Goal: Transaction & Acquisition: Purchase product/service

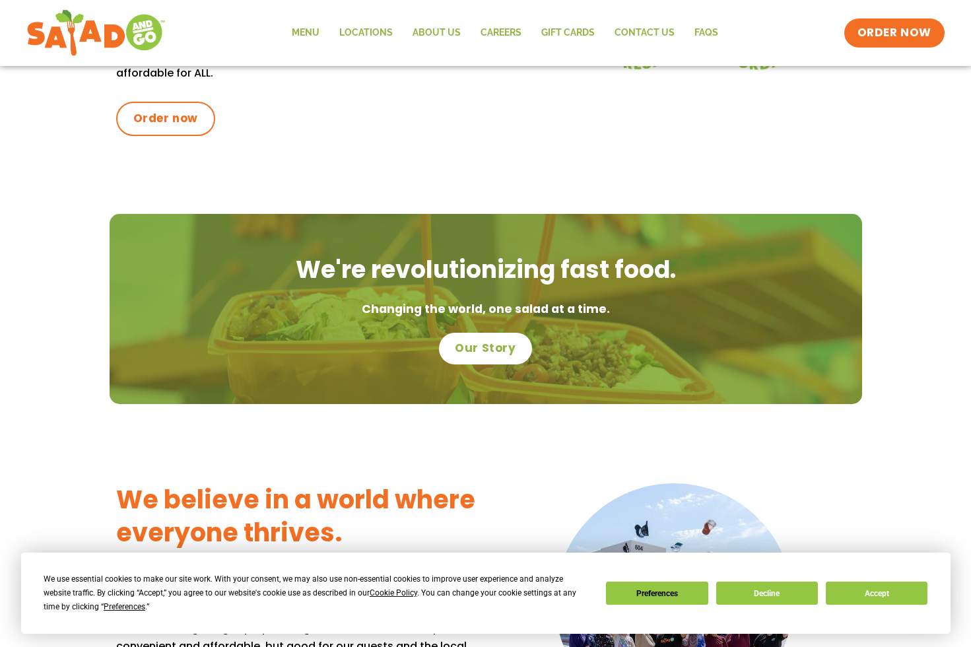
scroll to position [578, 0]
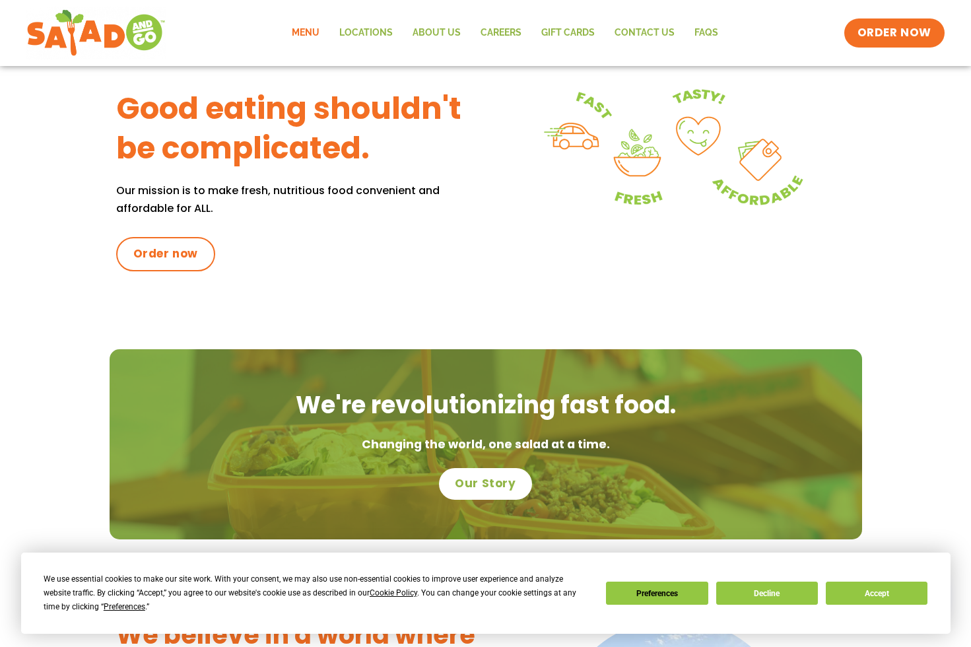
click at [300, 30] on link "Menu" at bounding box center [306, 33] width 48 height 30
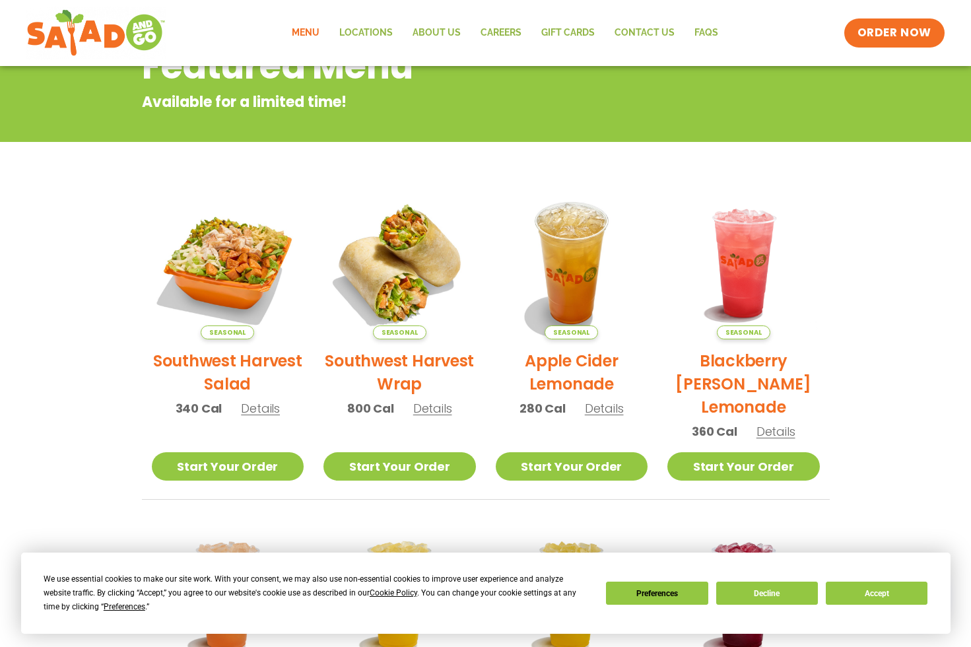
scroll to position [2, 0]
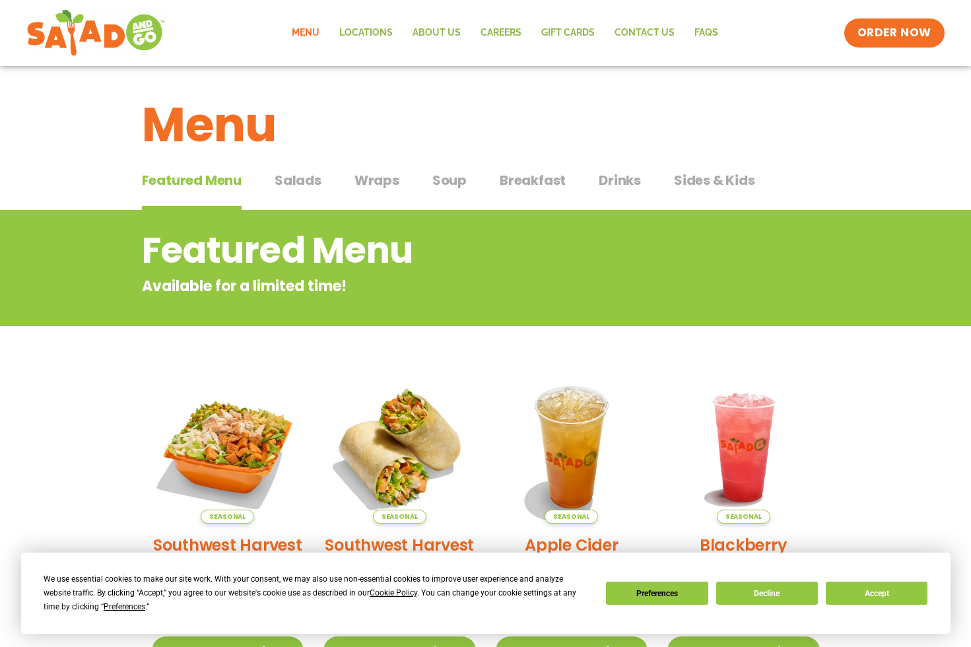
click at [318, 174] on span "Salads" at bounding box center [298, 180] width 47 height 20
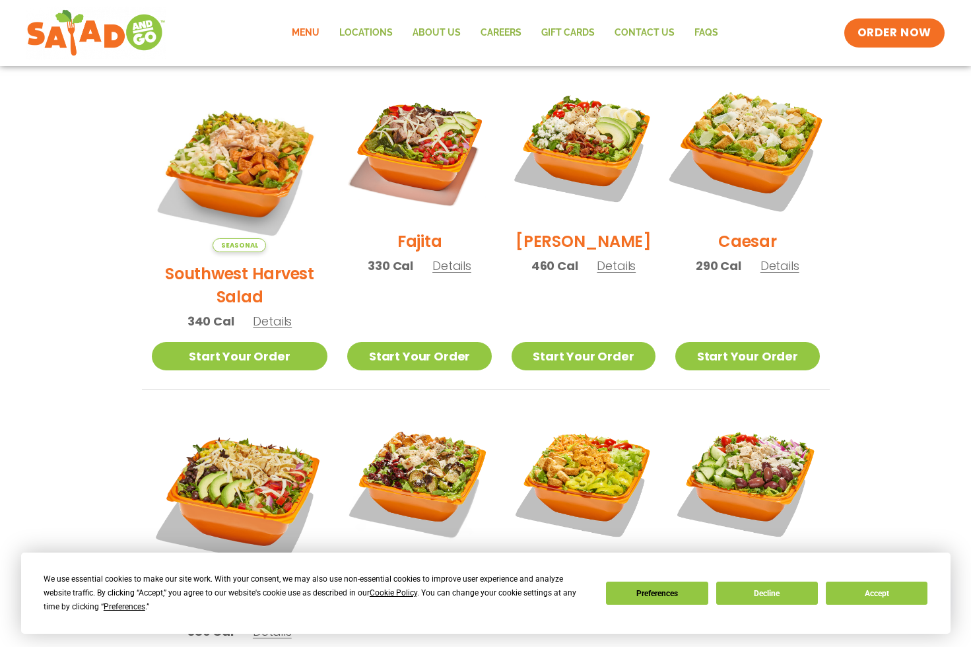
scroll to position [285, 0]
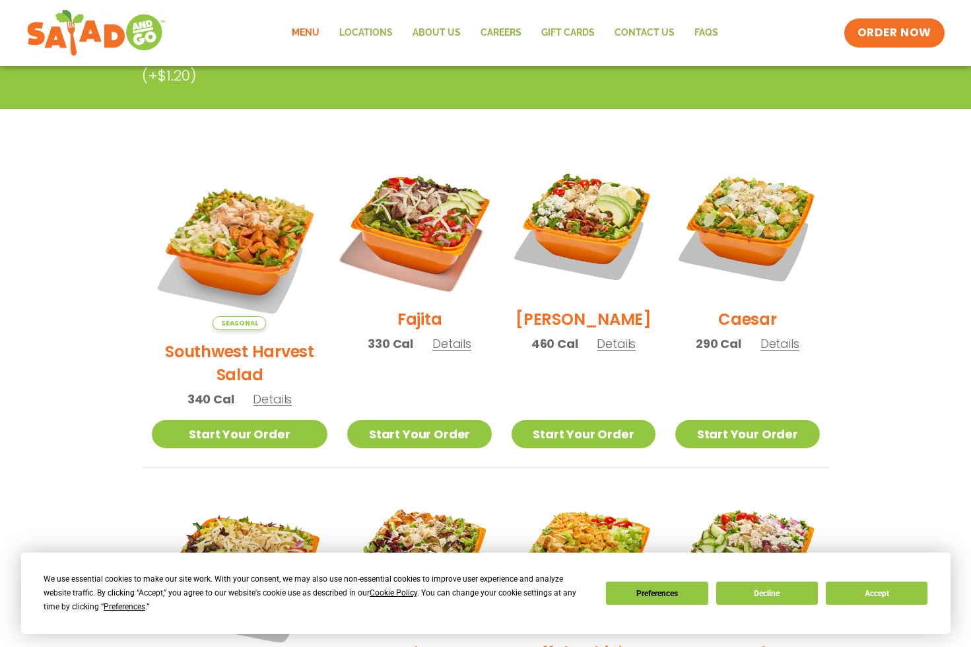
click at [383, 242] on img at bounding box center [419, 225] width 169 height 169
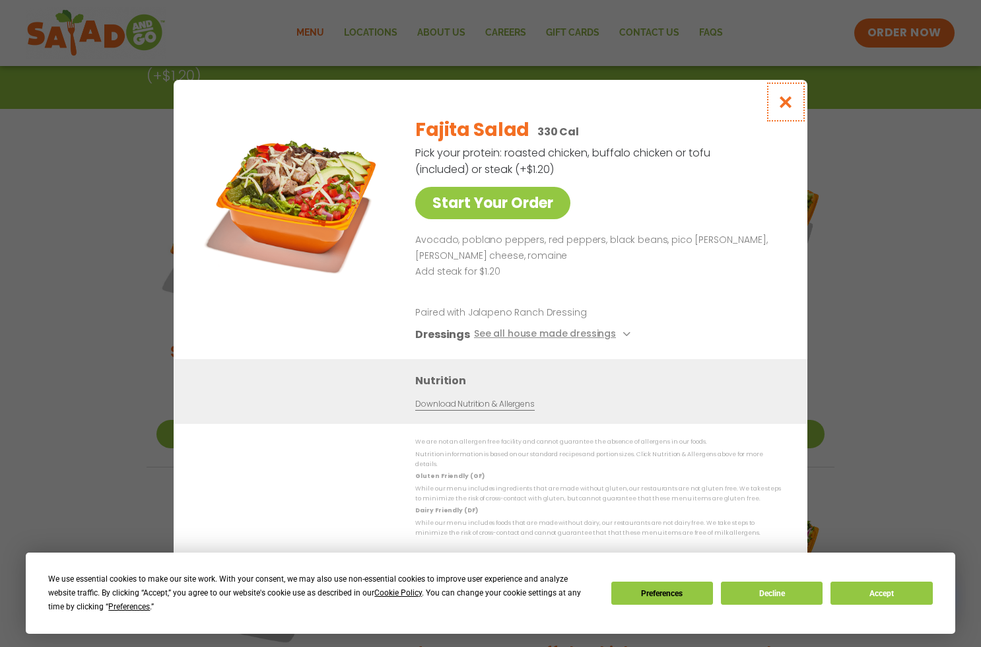
click at [789, 106] on icon "Close modal" at bounding box center [786, 102] width 17 height 14
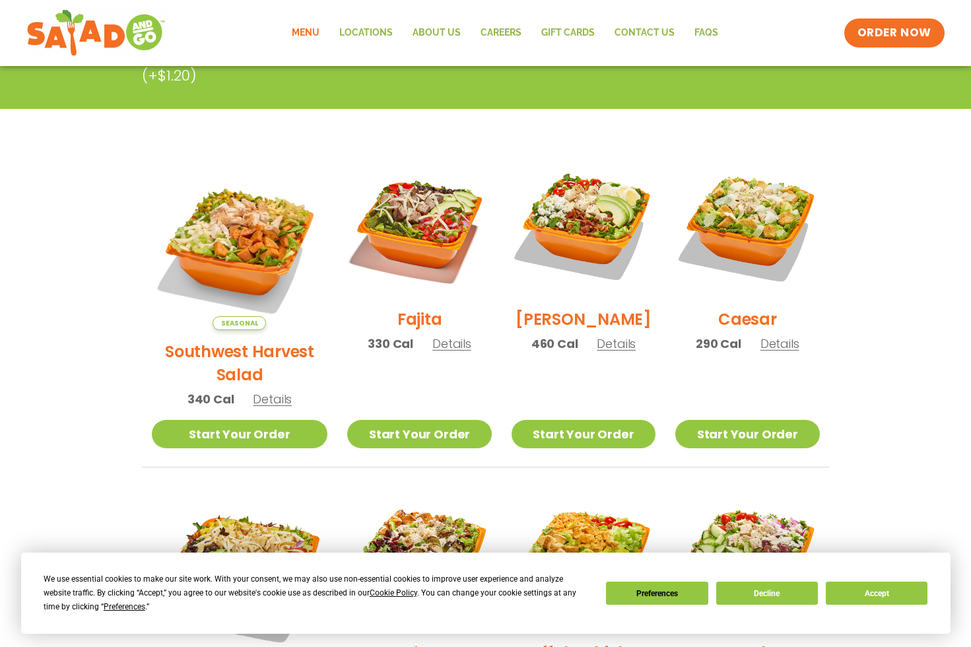
click at [68, 305] on section "Salads Our house-made dressings make our huge portions even more delicious. Goo…" at bounding box center [485, 507] width 971 height 1161
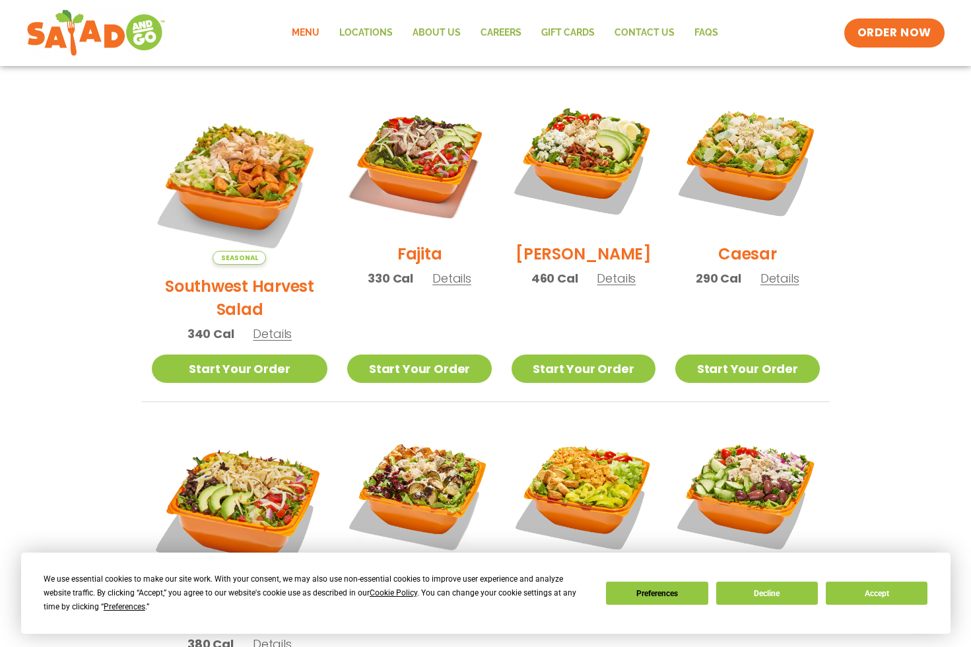
scroll to position [351, 0]
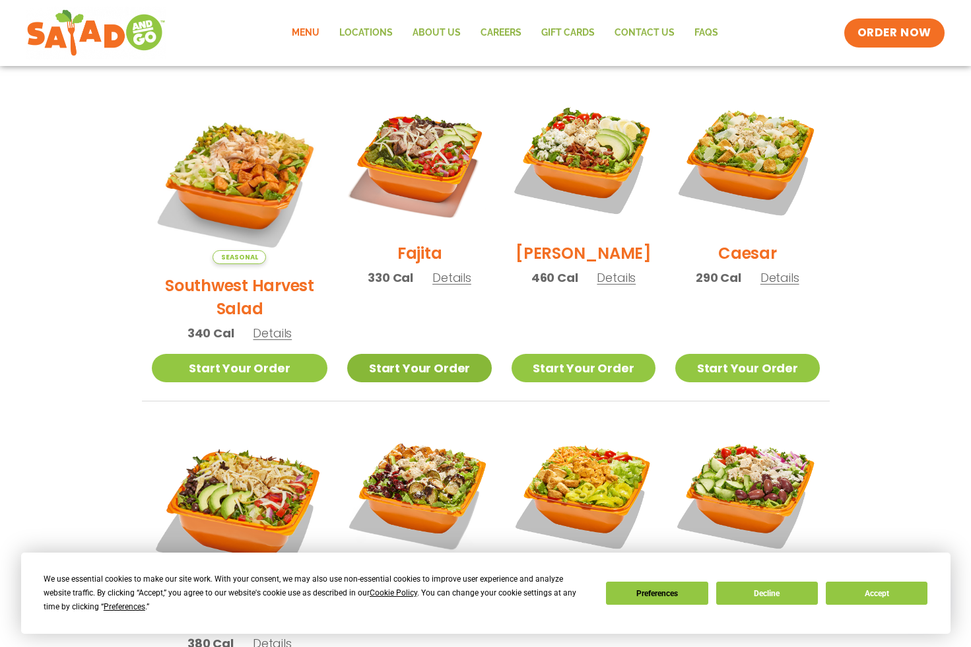
click at [397, 354] on link "Start Your Order" at bounding box center [419, 368] width 144 height 28
